Goal: Information Seeking & Learning: Check status

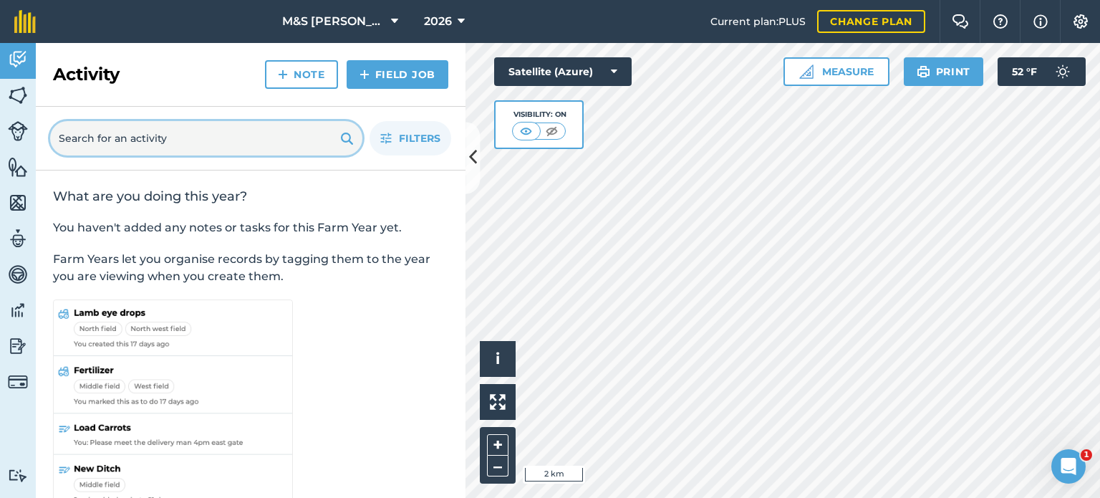
click at [106, 137] on input "text" at bounding box center [206, 138] width 312 height 34
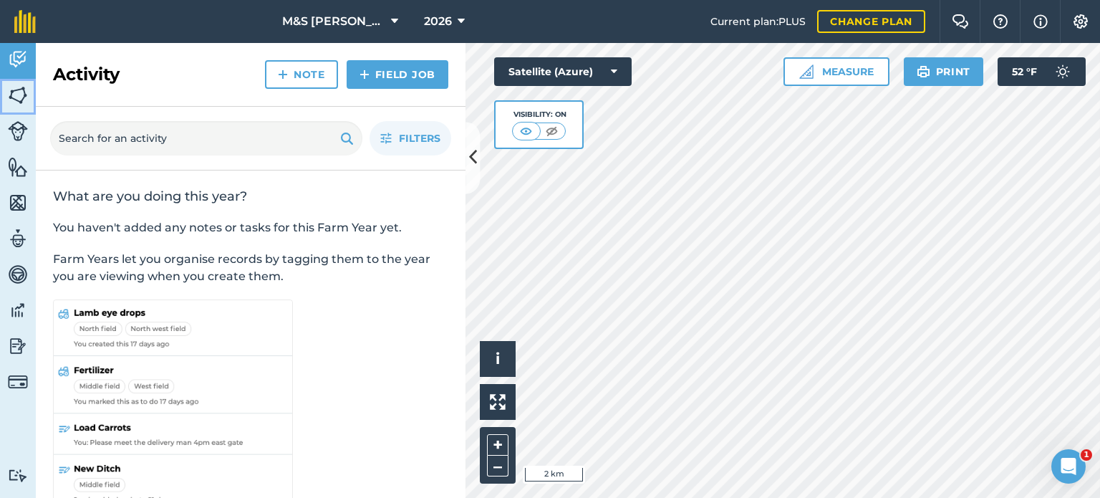
click at [22, 102] on img at bounding box center [18, 95] width 20 height 21
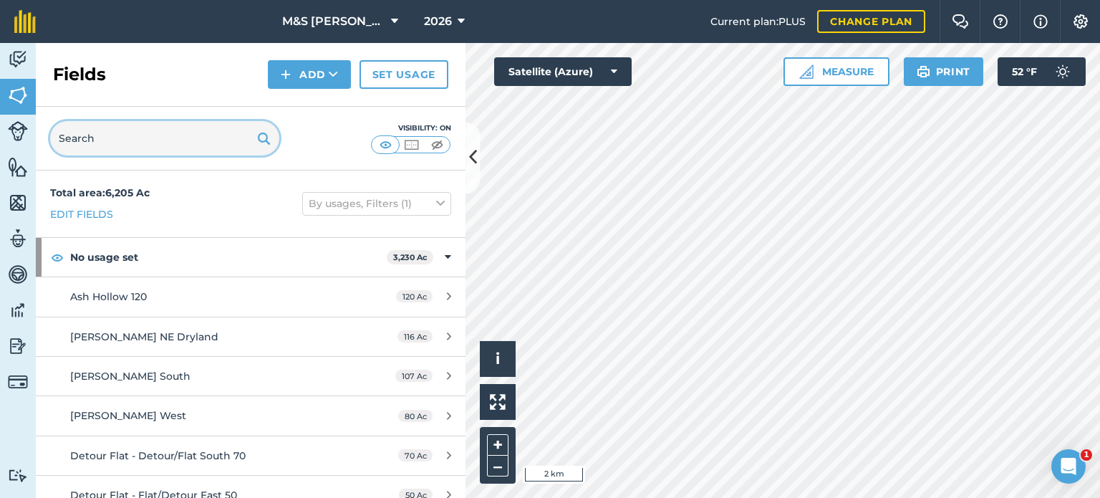
click at [109, 147] on input "text" at bounding box center [164, 138] width 229 height 34
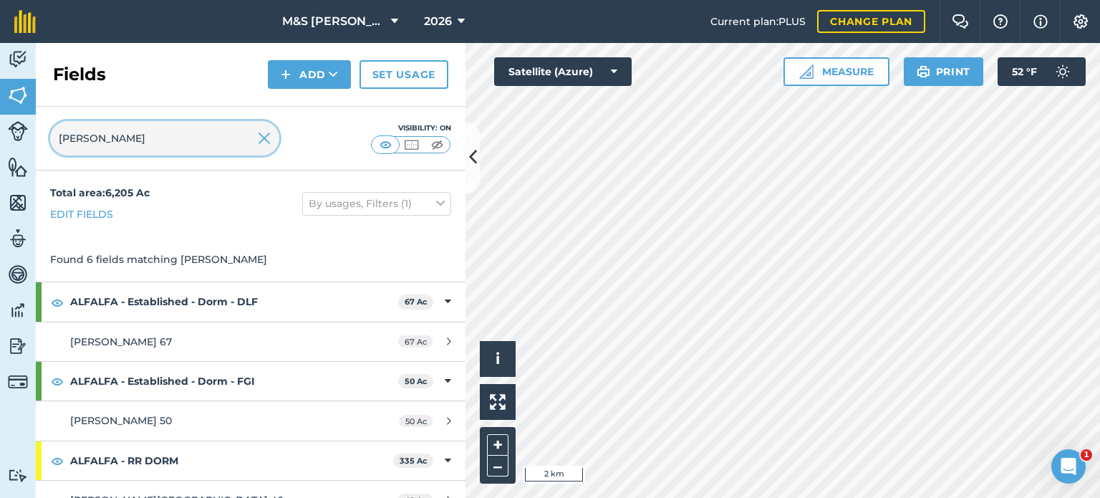
type input "[PERSON_NAME]"
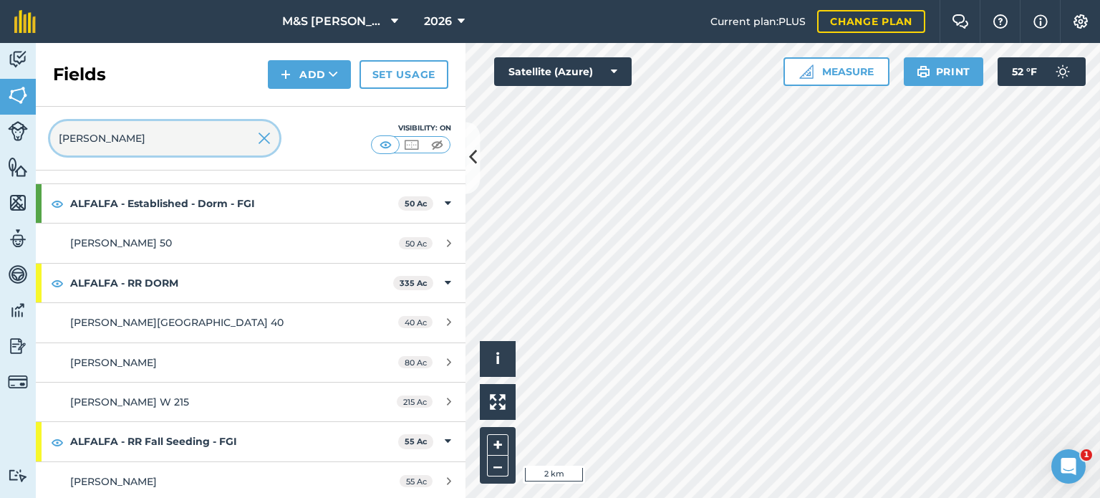
scroll to position [178, 0]
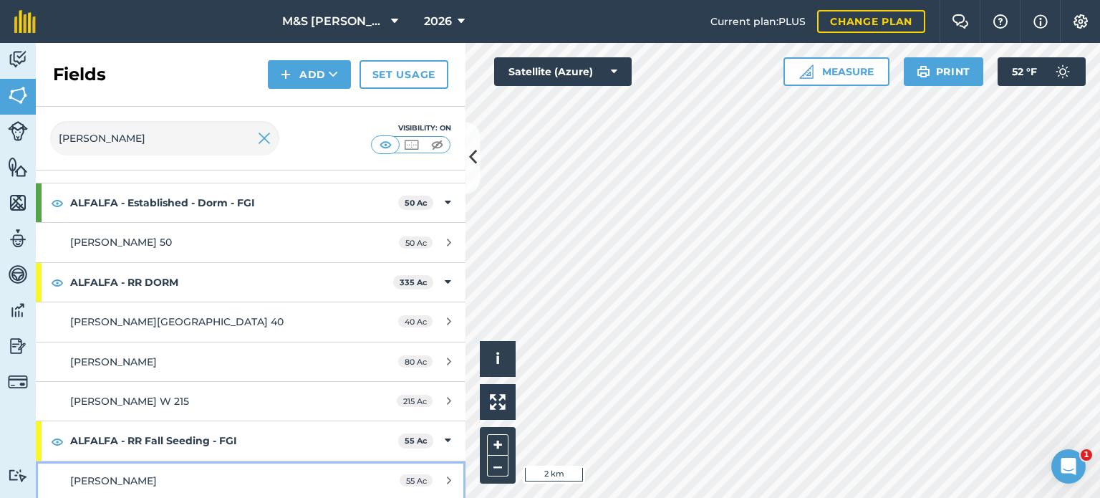
click at [95, 476] on span "[PERSON_NAME]" at bounding box center [113, 480] width 87 height 13
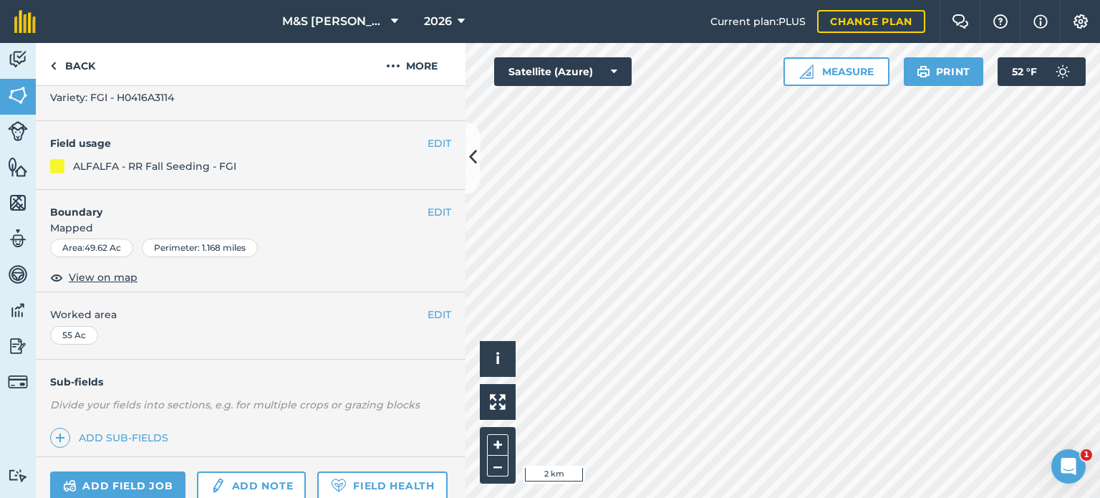
scroll to position [214, 0]
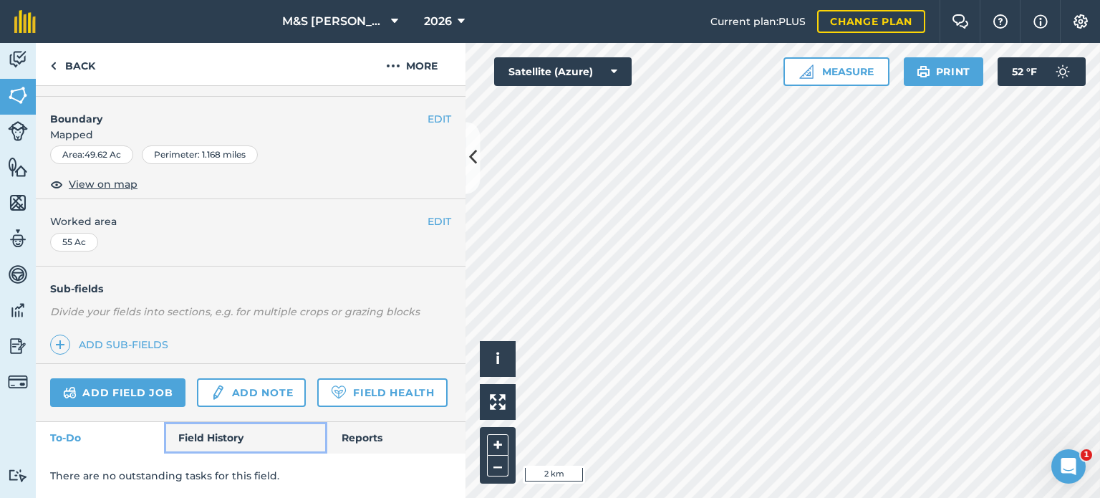
click at [203, 437] on link "Field History" at bounding box center [245, 438] width 163 height 32
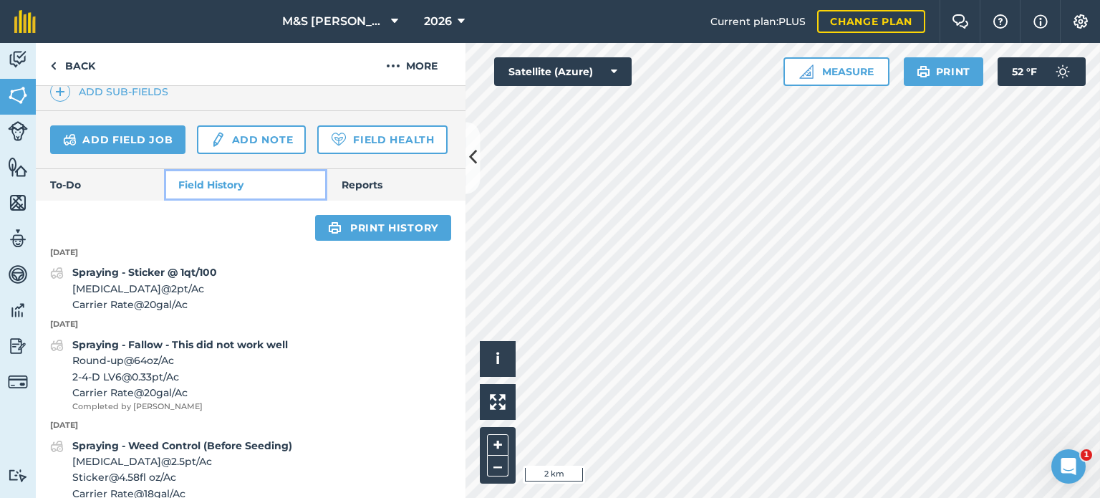
scroll to position [572, 0]
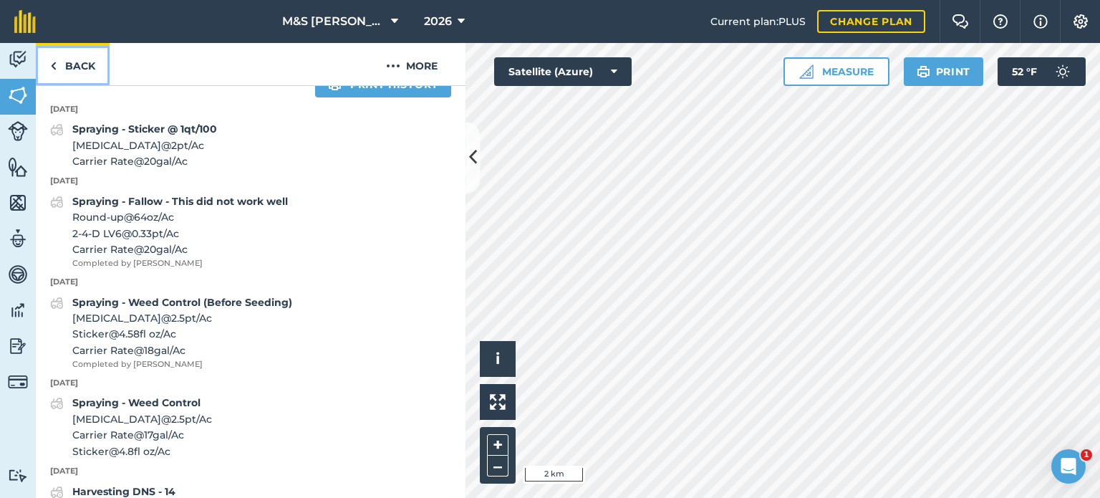
click at [95, 67] on link "Back" at bounding box center [73, 64] width 74 height 42
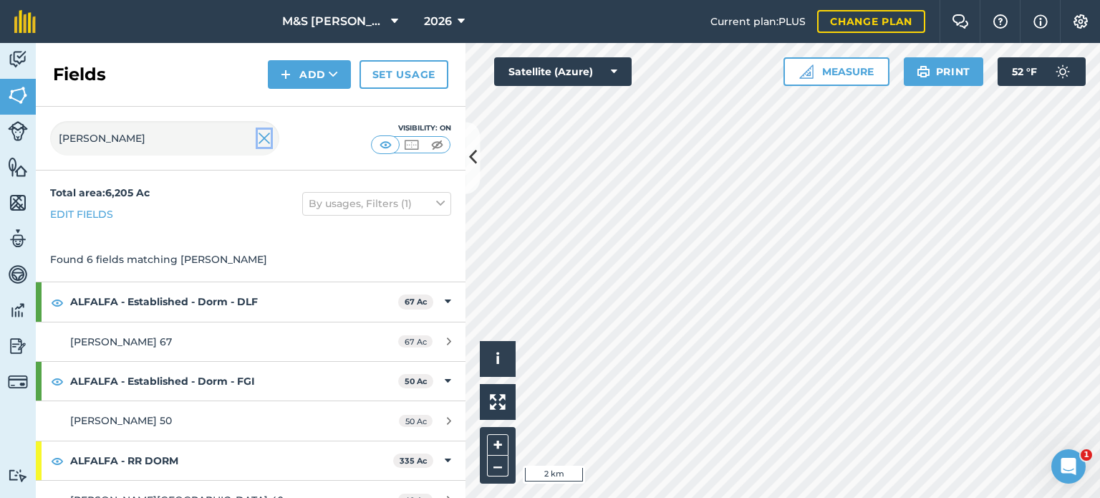
click at [262, 143] on img at bounding box center [264, 138] width 13 height 17
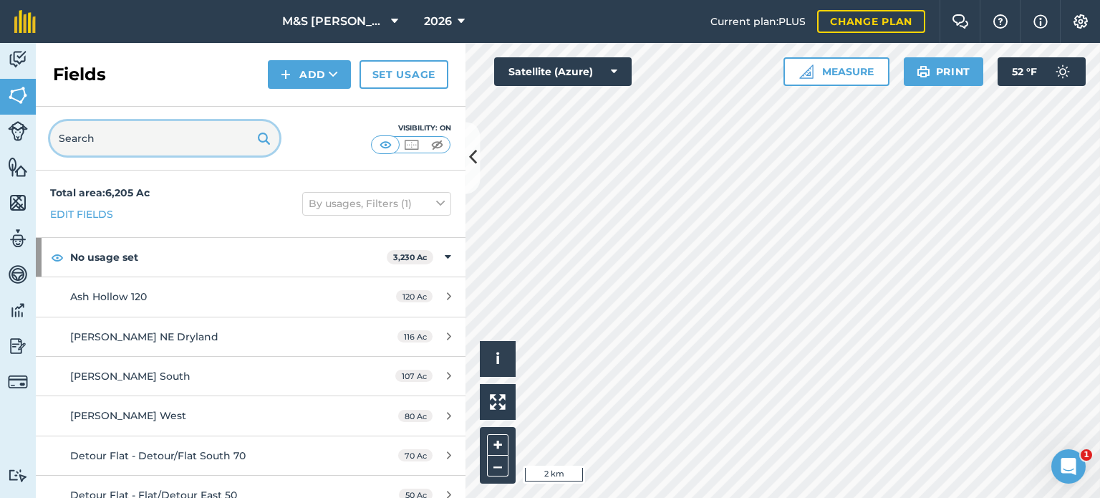
click at [172, 145] on input "text" at bounding box center [164, 138] width 229 height 34
